Goal: Task Accomplishment & Management: Use online tool/utility

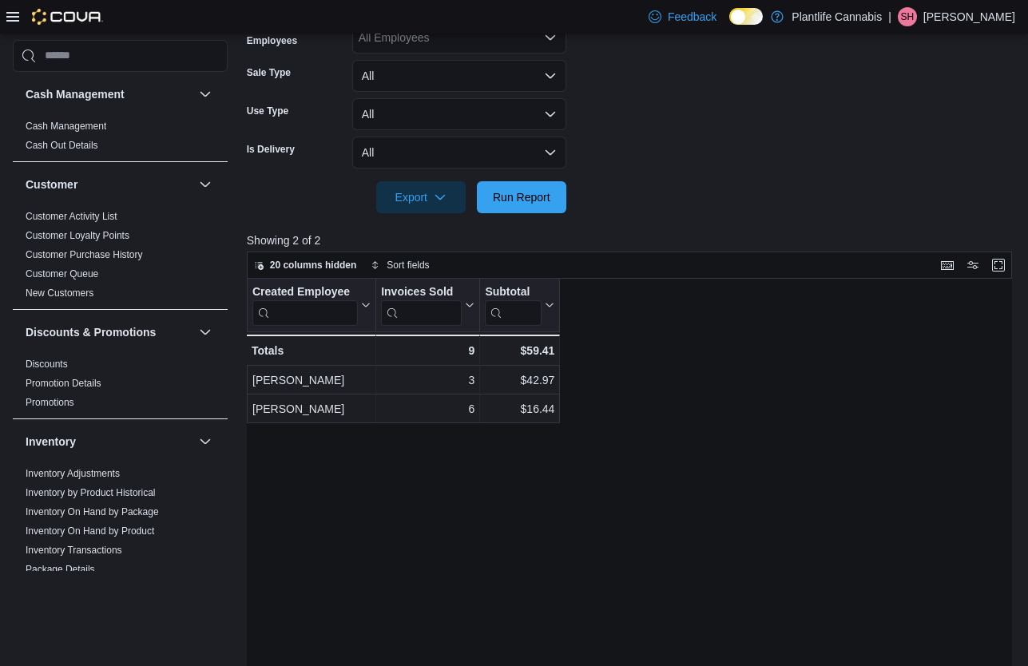
scroll to position [544, 0]
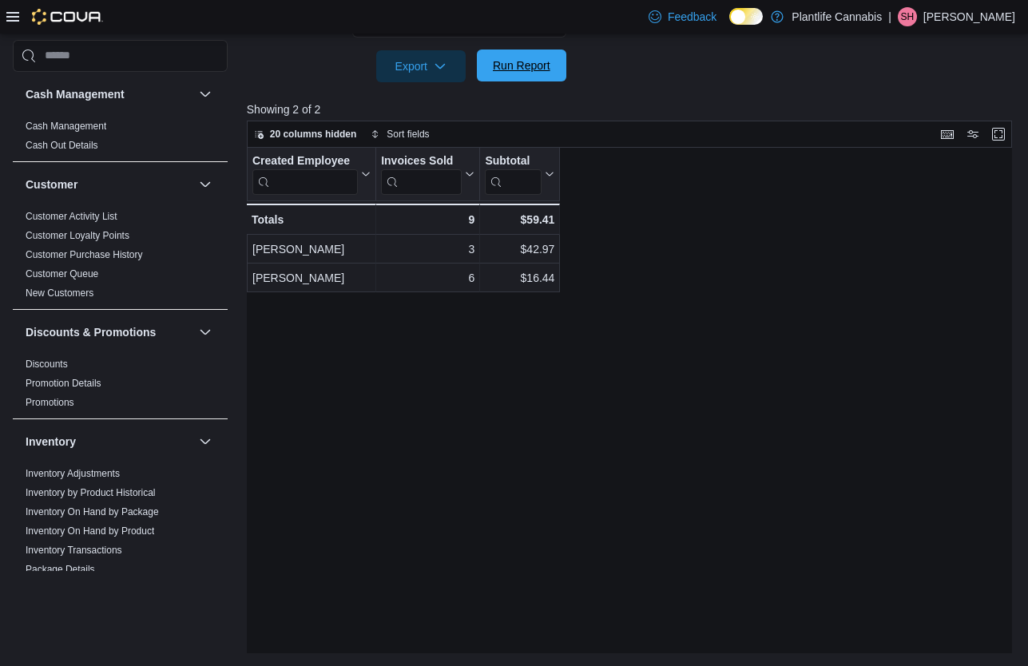
click at [542, 77] on span "Run Report" at bounding box center [522, 66] width 70 height 32
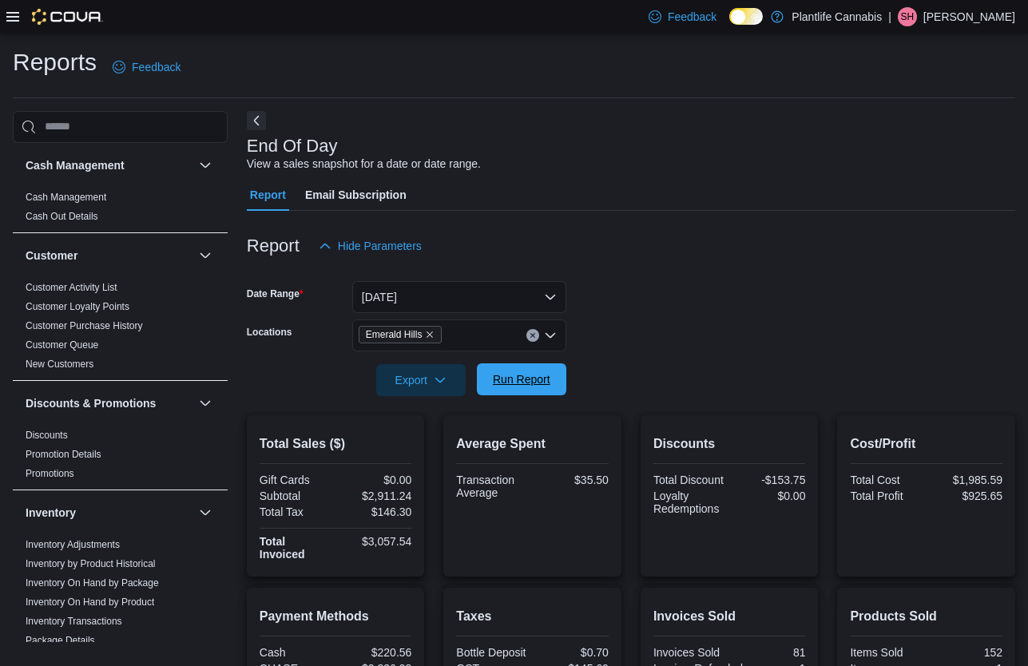
scroll to position [233, 0]
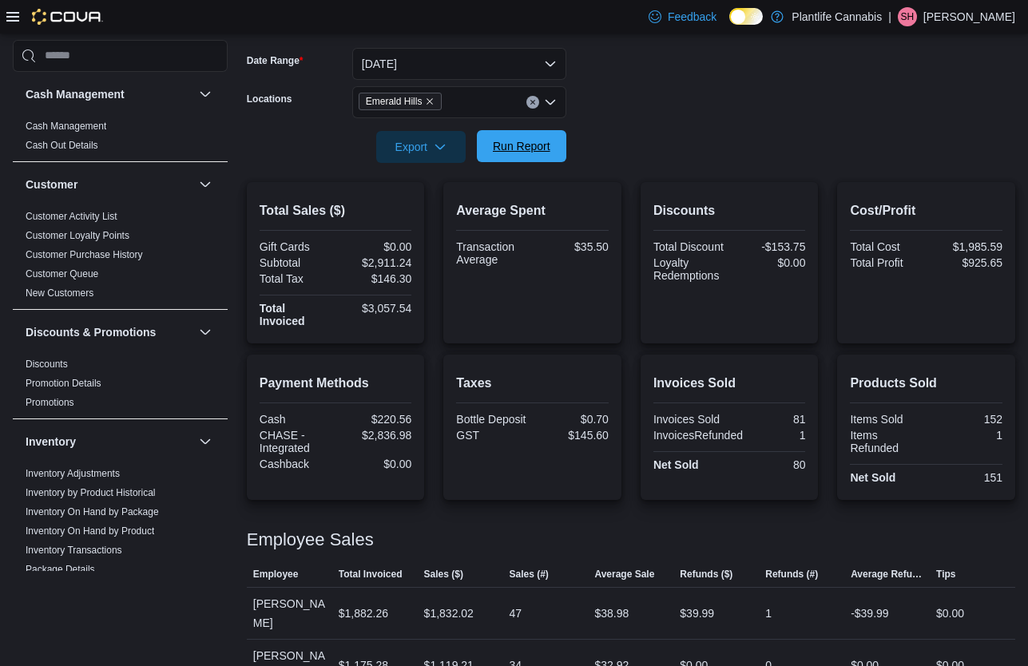
click at [529, 153] on span "Run Report" at bounding box center [522, 146] width 58 height 16
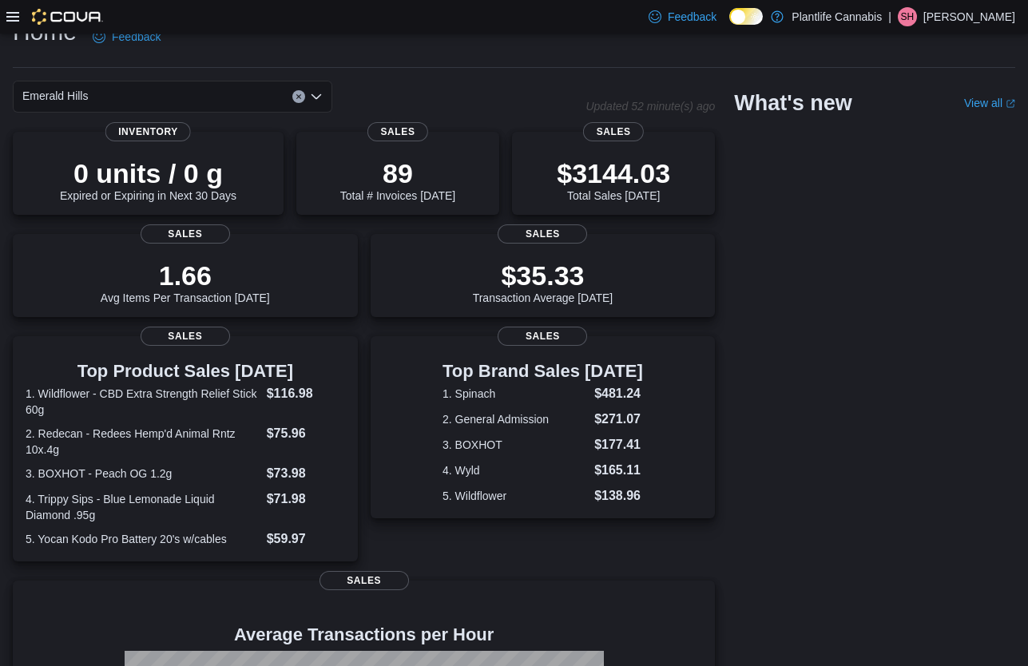
scroll to position [283, 0]
